Goal: Transaction & Acquisition: Obtain resource

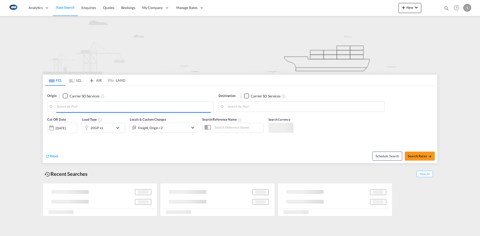
type input "[GEOGRAPHIC_DATA], DKFRC"
type input "Busan, KRPUS"
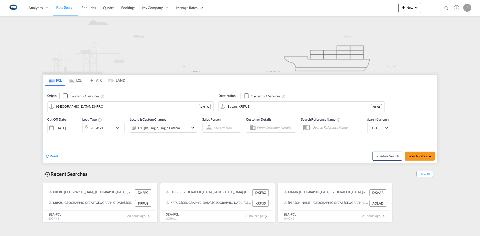
click at [117, 130] on md-icon "icon-chevron-down" at bounding box center [119, 128] width 9 height 6
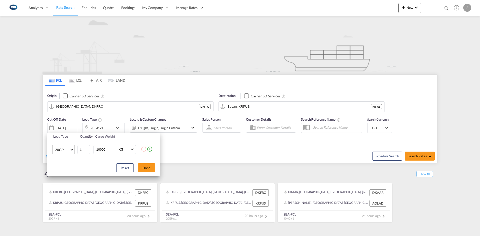
click at [74, 149] on md-select-value "20GP" at bounding box center [65, 150] width 20 height 9
click at [68, 172] on md-option "40HC" at bounding box center [68, 174] width 34 height 12
click at [69, 151] on span "40HC" at bounding box center [62, 150] width 15 height 5
click at [63, 139] on div "40GP" at bounding box center [59, 137] width 9 height 5
click at [145, 169] on button "Done" at bounding box center [147, 168] width 18 height 9
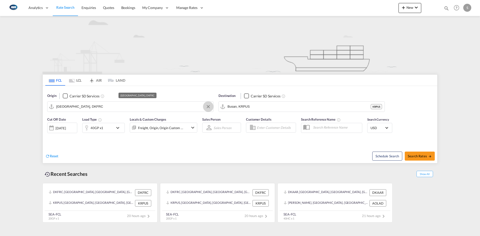
click at [208, 104] on button "Clear Input" at bounding box center [209, 107] width 8 height 8
click at [179, 104] on input "Search by Port" at bounding box center [133, 107] width 155 height 8
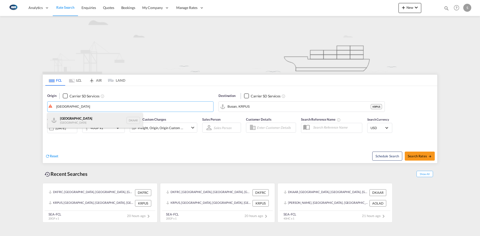
click at [72, 116] on div "Aarhus [GEOGRAPHIC_DATA] DKAAR" at bounding box center [95, 120] width 95 height 15
type input "[GEOGRAPHIC_DATA], [GEOGRAPHIC_DATA]"
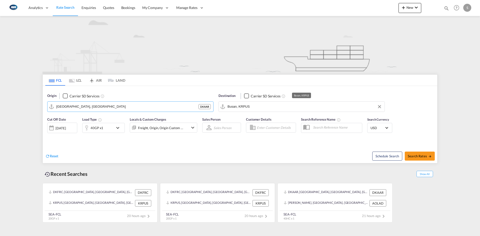
click at [270, 104] on input "Busan, KRPUS" at bounding box center [305, 107] width 155 height 8
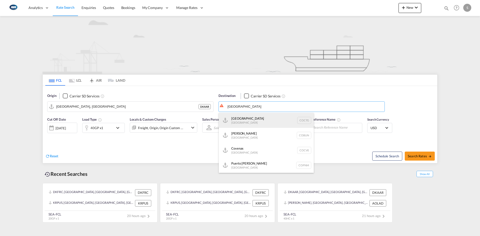
click at [257, 118] on div "[GEOGRAPHIC_DATA] [GEOGRAPHIC_DATA] COCTG" at bounding box center [266, 120] width 95 height 15
type input "[GEOGRAPHIC_DATA], COCTG"
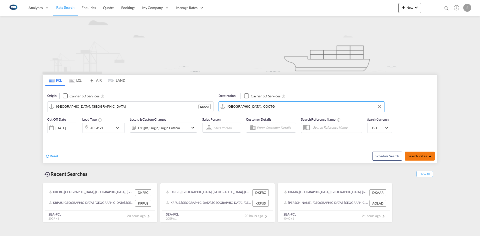
click at [421, 155] on span "Search Rates" at bounding box center [420, 156] width 24 height 4
type input "DKAAR to COCTG / [DATE]"
